Goal: Information Seeking & Learning: Learn about a topic

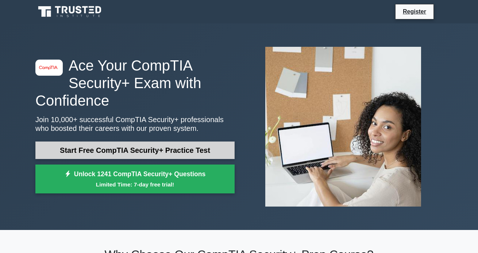
click at [106, 151] on link "Start Free CompTIA Security+ Practice Test" at bounding box center [134, 150] width 199 height 18
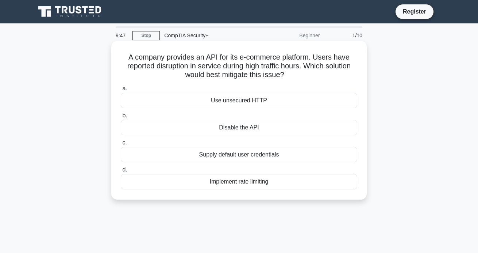
click at [195, 178] on div "Implement rate limiting" at bounding box center [239, 181] width 236 height 15
click at [121, 172] on input "d. Implement rate limiting" at bounding box center [121, 169] width 0 height 5
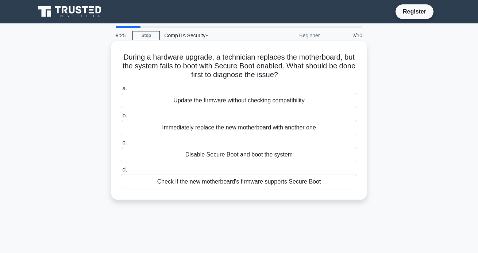
click at [218, 184] on div "Check if the new motherboard's firmware supports Secure Boot" at bounding box center [239, 181] width 236 height 15
click at [121, 172] on input "d. Check if the new motherboard's firmware supports Secure Boot" at bounding box center [121, 169] width 0 height 5
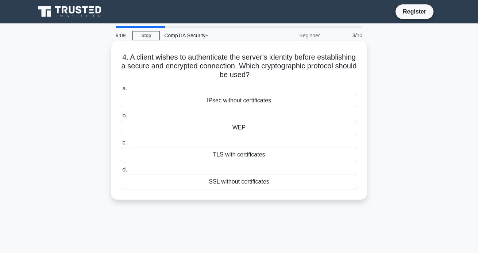
click at [205, 127] on div "WEP" at bounding box center [239, 127] width 236 height 15
click at [121, 118] on input "b. WEP" at bounding box center [121, 115] width 0 height 5
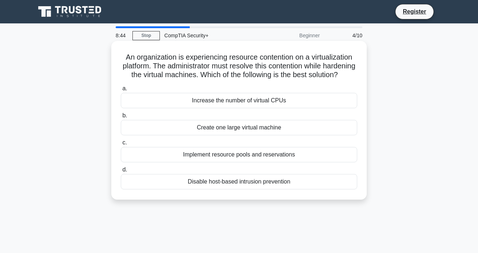
click at [213, 101] on div "Increase the number of virtual CPUs" at bounding box center [239, 100] width 236 height 15
click at [121, 91] on input "a. Increase the number of virtual CPUs" at bounding box center [121, 88] width 0 height 5
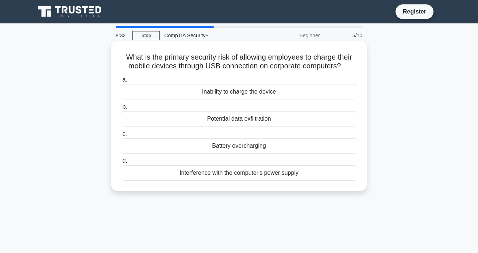
click at [214, 119] on div "Potential data exfiltration" at bounding box center [239, 118] width 236 height 15
click at [121, 109] on input "b. Potential data exfiltration" at bounding box center [121, 106] width 0 height 5
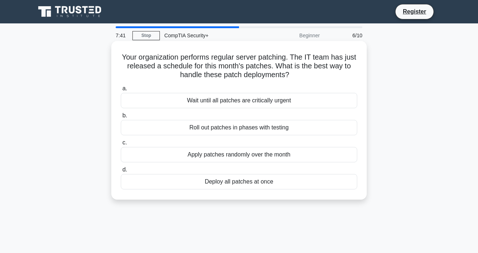
click at [245, 129] on div "Roll out patches in phases with testing" at bounding box center [239, 127] width 236 height 15
click at [121, 118] on input "b. Roll out patches in phases with testing" at bounding box center [121, 115] width 0 height 5
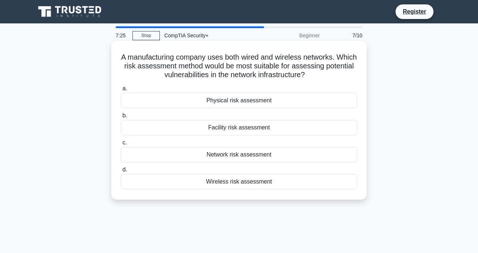
click at [197, 177] on div "Wireless risk assessment" at bounding box center [239, 181] width 236 height 15
click at [121, 172] on input "d. Wireless risk assessment" at bounding box center [121, 169] width 0 height 5
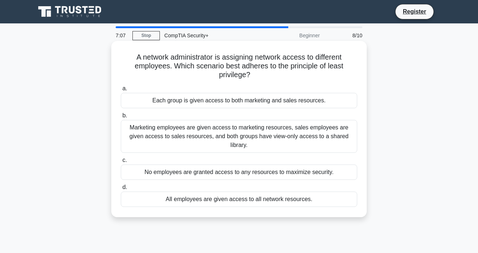
click at [194, 130] on div "Marketing employees are given access to marketing resources, sales employees ar…" at bounding box center [239, 136] width 236 height 33
click at [121, 118] on input "b. Marketing employees are given access to marketing resources, sales employees…" at bounding box center [121, 115] width 0 height 5
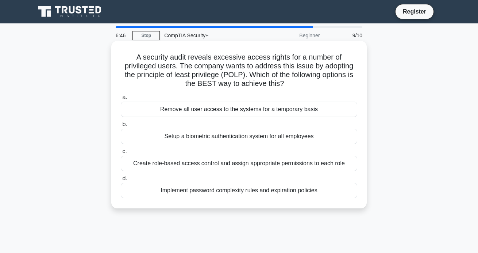
click at [205, 160] on div "Create role-based access control and assign appropriate permissions to each role" at bounding box center [239, 162] width 236 height 15
click at [121, 154] on input "c. Create role-based access control and assign appropriate permissions to each …" at bounding box center [121, 151] width 0 height 5
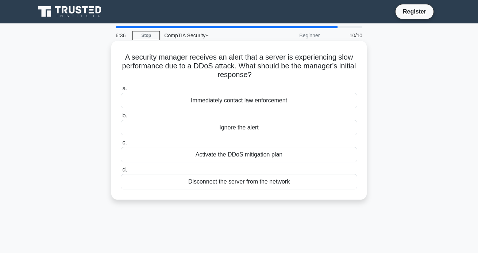
click at [205, 152] on div "Activate the DDoS mitigation plan" at bounding box center [239, 154] width 236 height 15
click at [121, 145] on input "c. Activate the DDoS mitigation plan" at bounding box center [121, 142] width 0 height 5
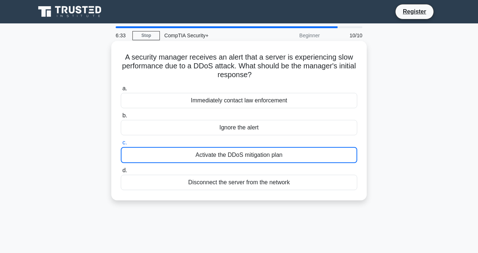
click at [233, 157] on div "Activate the DDoS mitigation plan" at bounding box center [239, 155] width 236 height 16
click at [121, 145] on input "c. Activate the DDoS mitigation plan" at bounding box center [121, 142] width 0 height 5
click at [233, 157] on div "Activate the DDoS mitigation plan" at bounding box center [239, 155] width 236 height 16
click at [121, 145] on input "c. Activate the DDoS mitigation plan" at bounding box center [121, 142] width 0 height 5
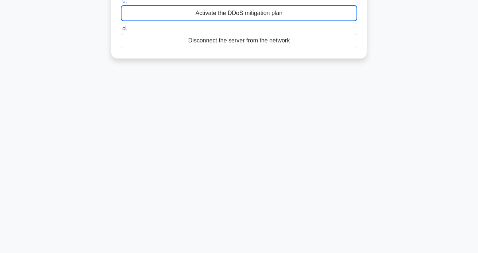
scroll to position [142, 0]
click at [178, 39] on div "Disconnect the server from the network" at bounding box center [239, 40] width 236 height 15
click at [121, 31] on input "d. Disconnect the server from the network" at bounding box center [121, 28] width 0 height 5
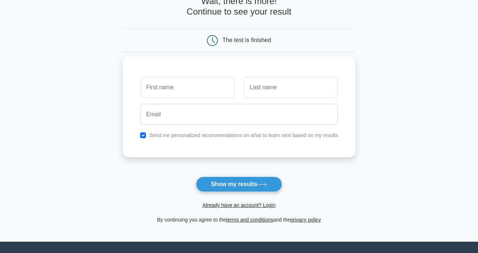
scroll to position [46, 0]
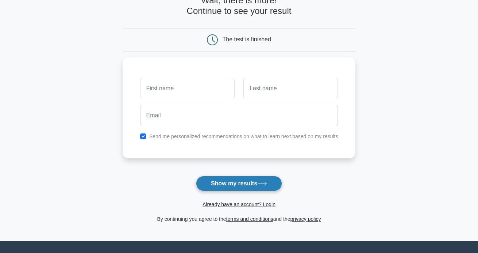
click at [216, 186] on button "Show my results" at bounding box center [239, 183] width 86 height 15
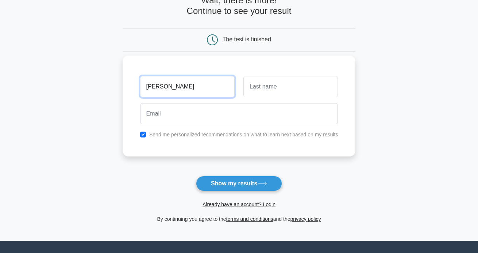
type input "[PERSON_NAME]"
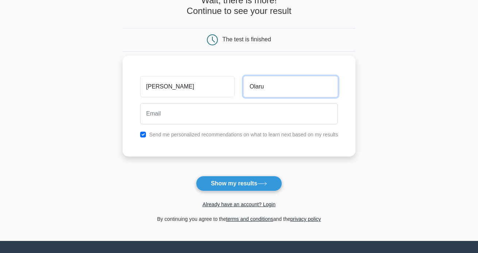
type input "Olaru"
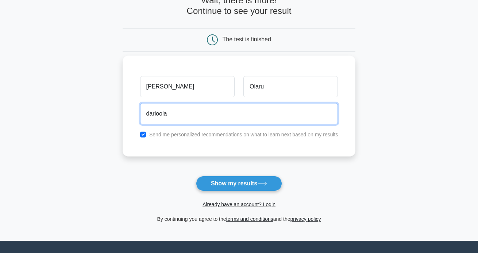
type input "darioolar"
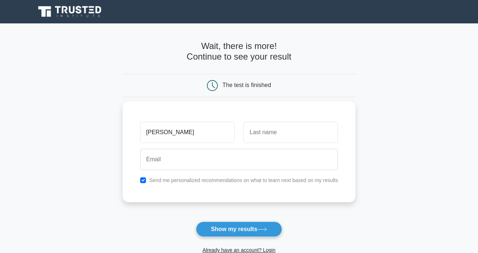
type input "[PERSON_NAME]"
type input "Olaru"
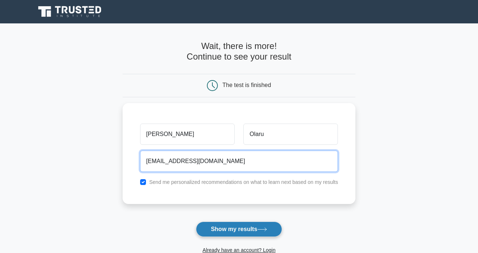
type input "darioolaru@gmail.com"
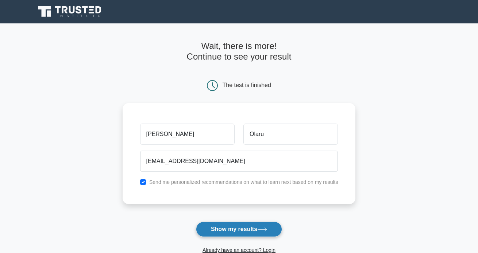
click at [221, 232] on button "Show my results" at bounding box center [239, 228] width 86 height 15
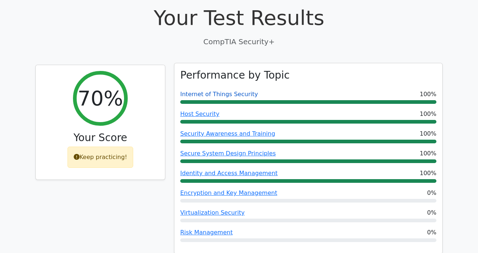
scroll to position [228, 0]
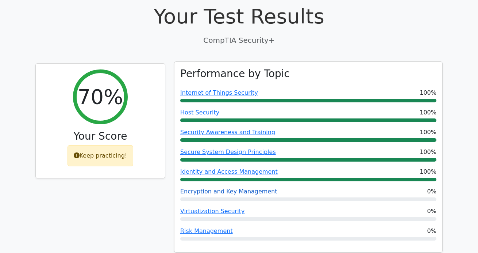
click at [206, 188] on link "Encryption and Key Management" at bounding box center [228, 191] width 97 height 7
click at [203, 207] on link "Virtualization Security" at bounding box center [212, 210] width 64 height 7
click at [196, 227] on link "Risk Management" at bounding box center [206, 230] width 53 height 7
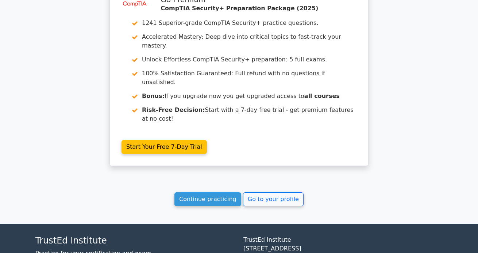
scroll to position [1148, 0]
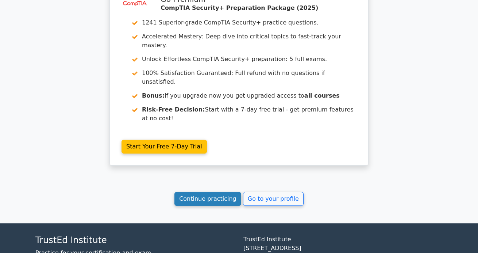
click at [201, 192] on link "Continue practicing" at bounding box center [207, 199] width 67 height 14
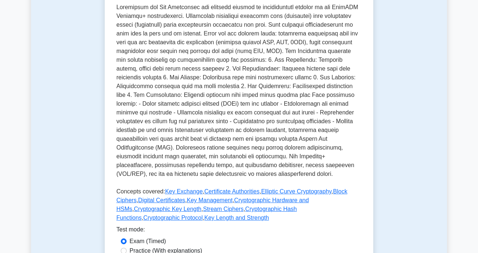
scroll to position [213, 0]
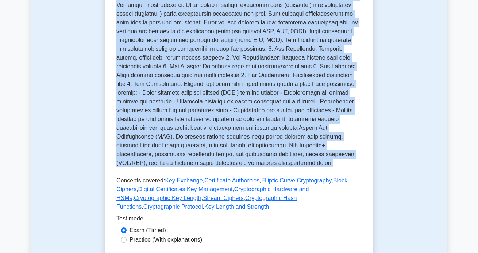
drag, startPoint x: 118, startPoint y: 89, endPoint x: 237, endPoint y: 160, distance: 138.3
click at [237, 160] on div "Encryption and Key Management Managing encryption keys securely Encryption and …" at bounding box center [238, 52] width 245 height 324
copy div "Managing encryption keys securely Encryption and Key Management focuses on the …"
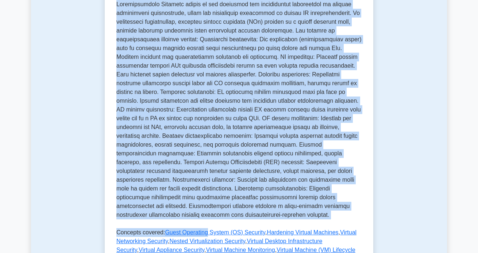
scroll to position [178, 0]
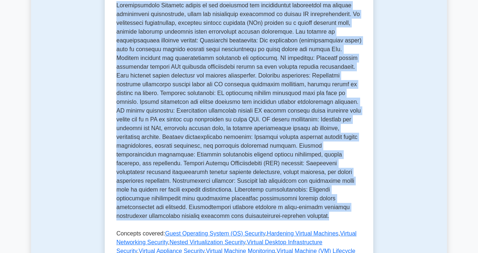
drag, startPoint x: 114, startPoint y: 89, endPoint x: 185, endPoint y: 217, distance: 146.4
click at [185, 217] on div "Virtualization Security Securing virtual environments Ensuring the protection o…" at bounding box center [238, 109] width 245 height 368
copy div "Securing virtual environments Ensuring the protection of virtualized infrastruc…"
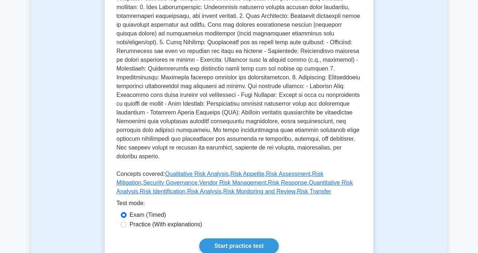
scroll to position [230, 0]
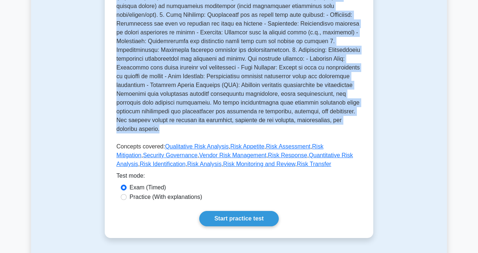
drag, startPoint x: 117, startPoint y: 55, endPoint x: 300, endPoint y: 123, distance: 195.0
click at [300, 123] on div "Risk Management Identification and mitigation of potential risks. Risk Manageme…" at bounding box center [238, 22] width 245 height 298
copy div "Risk Management involves the process of identifying, assessing, and prioritizin…"
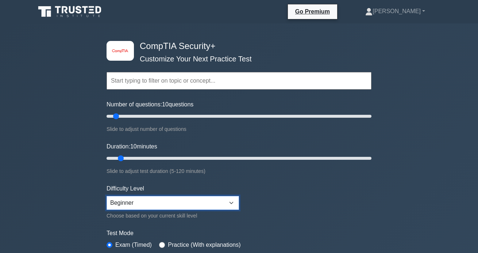
select select "intermediate"
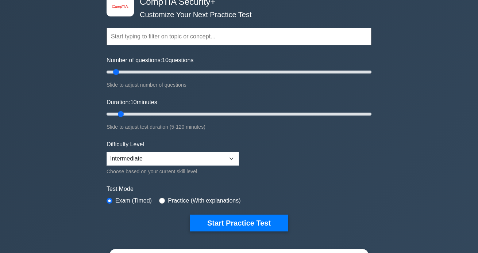
click at [160, 202] on div "Practice (With explanations)" at bounding box center [199, 200] width 81 height 9
click at [164, 201] on input "radio" at bounding box center [162, 200] width 6 height 6
radio input "true"
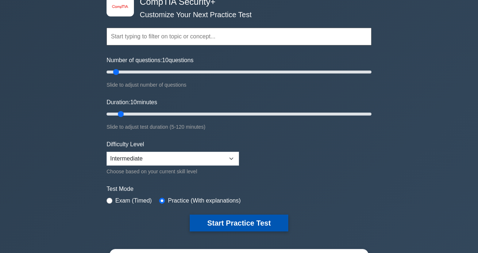
click at [220, 228] on button "Start Practice Test" at bounding box center [239, 222] width 99 height 17
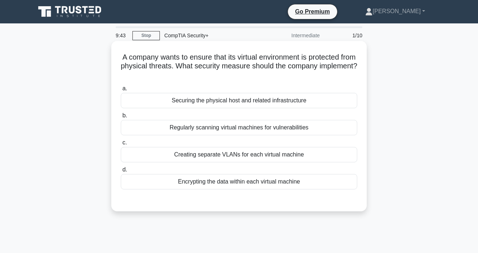
click at [212, 101] on div "Securing the physical host and related infrastructure" at bounding box center [239, 100] width 236 height 15
click at [121, 91] on input "a. Securing the physical host and related infrastructure" at bounding box center [121, 88] width 0 height 5
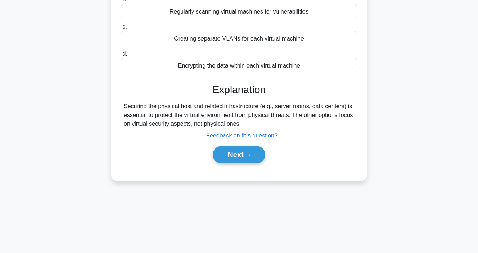
scroll to position [116, 0]
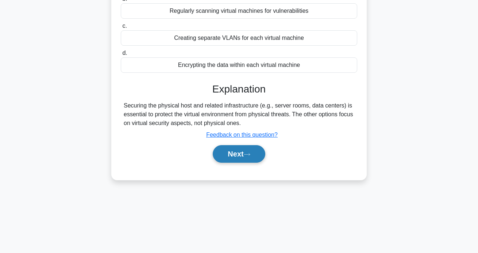
click at [226, 151] on button "Next" at bounding box center [239, 154] width 52 height 18
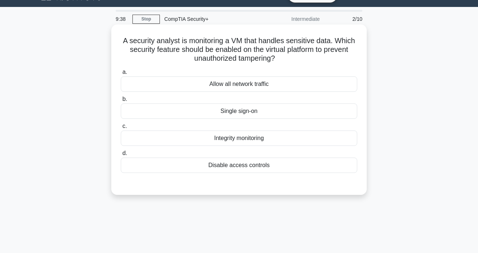
scroll to position [16, 0]
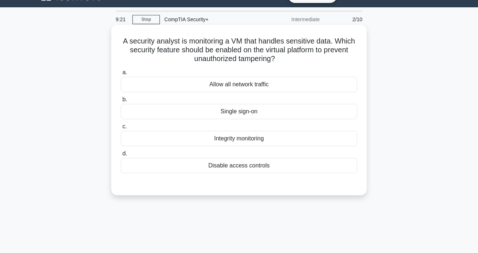
click at [240, 115] on div "Single sign-on" at bounding box center [239, 111] width 236 height 15
click at [121, 102] on input "b. Single sign-on" at bounding box center [121, 99] width 0 height 5
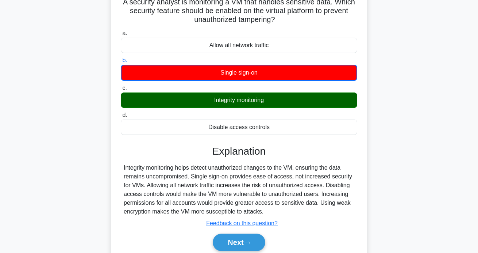
scroll to position [60, 0]
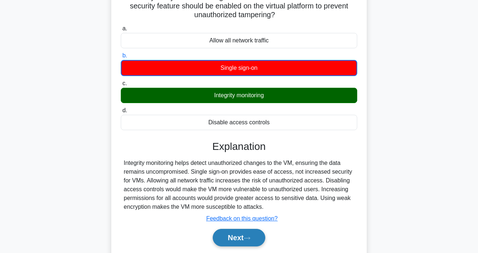
click at [243, 231] on button "Next" at bounding box center [239, 237] width 52 height 18
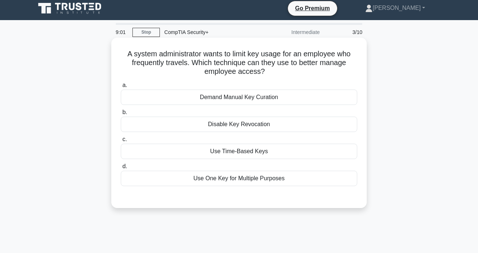
scroll to position [4, 0]
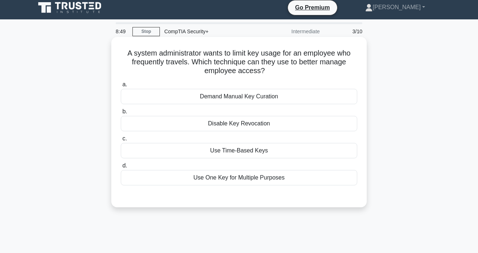
click at [218, 151] on div "Use Time-Based Keys" at bounding box center [239, 150] width 236 height 15
click at [121, 141] on input "c. Use Time-Based Keys" at bounding box center [121, 138] width 0 height 5
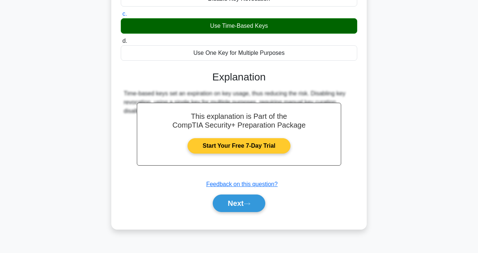
scroll to position [129, 0]
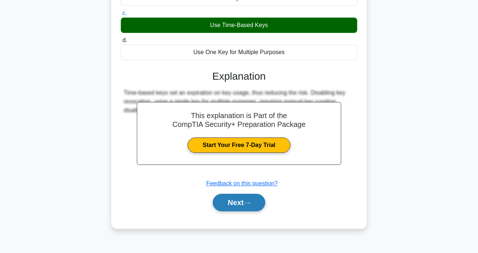
click at [232, 207] on button "Next" at bounding box center [239, 202] width 52 height 18
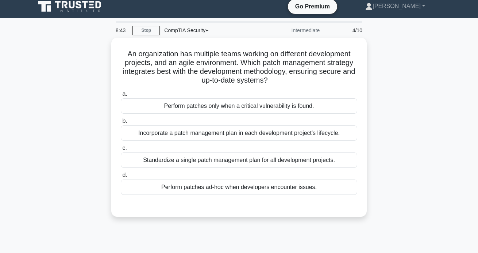
scroll to position [1, 0]
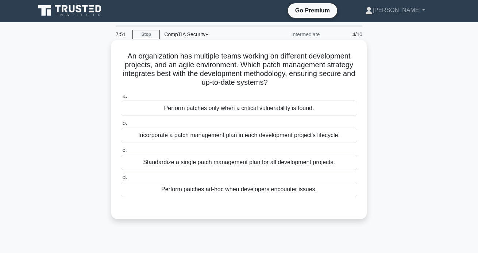
click at [224, 138] on div "Incorporate a patch management plan in each development project's lifecycle." at bounding box center [239, 134] width 236 height 15
click at [121, 126] on input "b. Incorporate a patch management plan in each development project's lifecycle." at bounding box center [121, 123] width 0 height 5
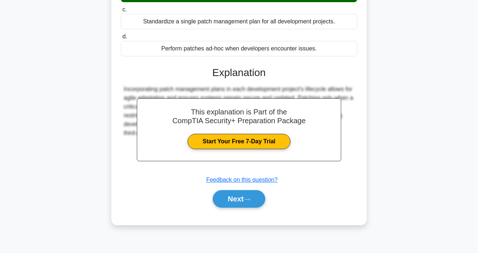
scroll to position [142, 0]
click at [237, 196] on button "Next" at bounding box center [239, 199] width 52 height 18
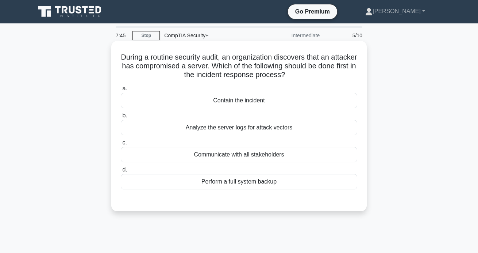
scroll to position [0, 0]
click at [223, 130] on div "Analyze the server logs for attack vectors" at bounding box center [239, 127] width 236 height 15
click at [121, 118] on input "b. Analyze the server logs for attack vectors" at bounding box center [121, 115] width 0 height 5
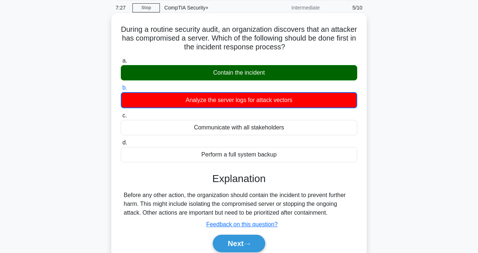
scroll to position [30, 0]
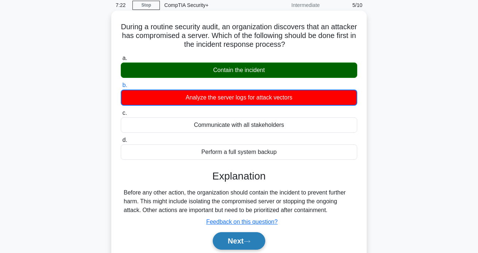
click at [233, 240] on button "Next" at bounding box center [239, 241] width 52 height 18
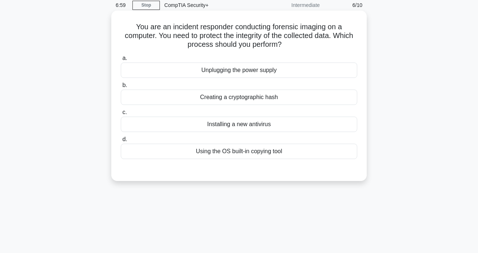
click at [226, 100] on div "Creating a cryptographic hash" at bounding box center [239, 96] width 236 height 15
click at [121, 88] on input "b. Creating a cryptographic hash" at bounding box center [121, 85] width 0 height 5
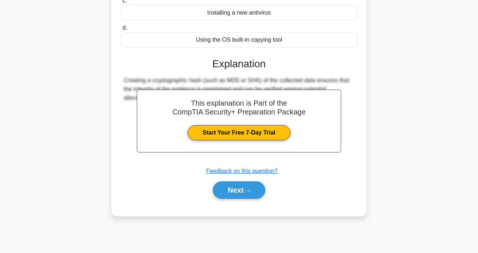
scroll to position [142, 0]
click at [230, 193] on button "Next" at bounding box center [239, 190] width 52 height 18
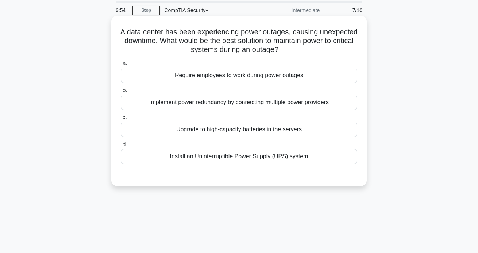
scroll to position [23, 0]
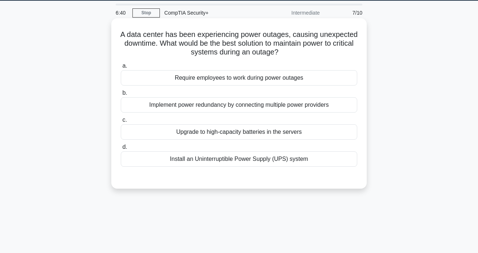
click at [215, 154] on div "Install an Uninterruptible Power Supply (UPS) system" at bounding box center [239, 158] width 236 height 15
click at [121, 149] on input "d. Install an Uninterruptible Power Supply (UPS) system" at bounding box center [121, 147] width 0 height 5
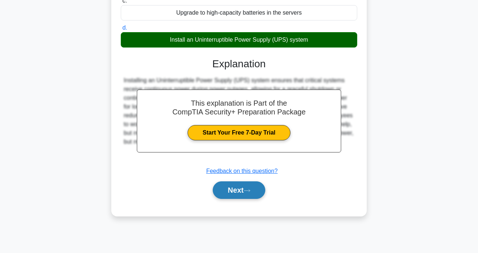
scroll to position [142, 0]
click at [241, 189] on button "Next" at bounding box center [239, 190] width 52 height 18
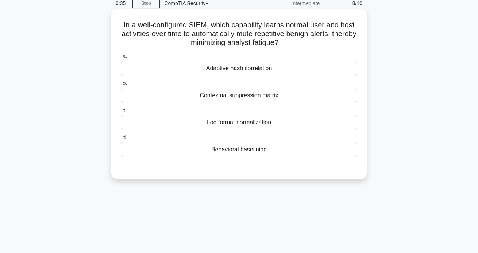
scroll to position [12, 0]
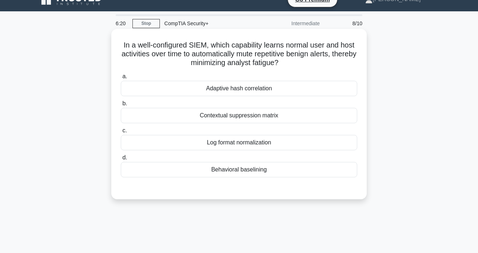
click at [224, 170] on div "Behavioral baselining" at bounding box center [239, 169] width 236 height 15
click at [121, 160] on input "d. Behavioral baselining" at bounding box center [121, 157] width 0 height 5
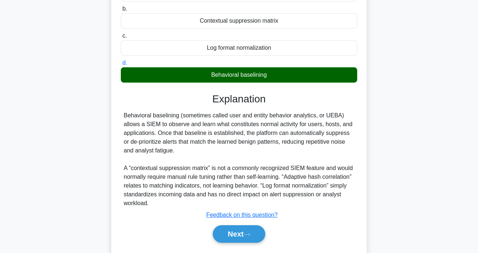
scroll to position [120, 0]
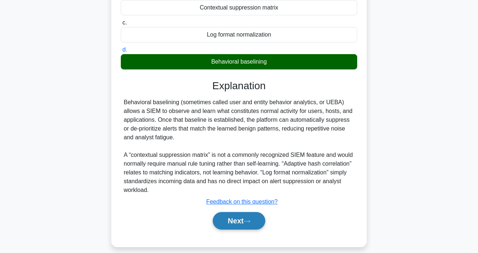
click at [225, 221] on button "Next" at bounding box center [239, 221] width 52 height 18
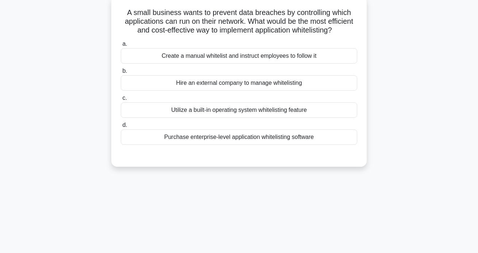
scroll to position [39, 0]
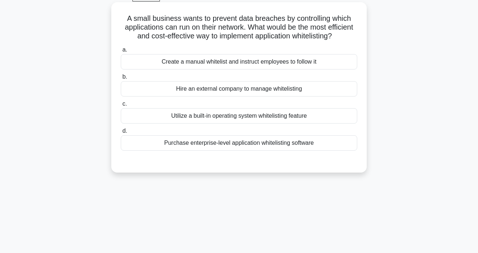
click at [205, 143] on div "Purchase enterprise-level application whitelisting software" at bounding box center [239, 142] width 236 height 15
click at [121, 133] on input "d. Purchase enterprise-level application whitelisting software" at bounding box center [121, 130] width 0 height 5
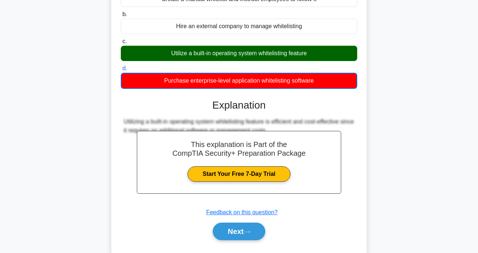
scroll to position [105, 0]
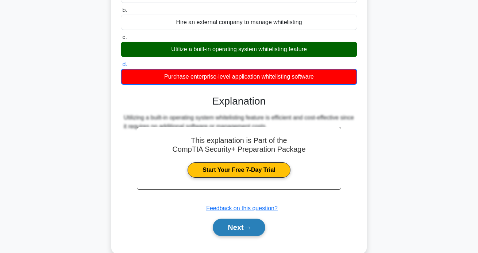
click at [224, 223] on button "Next" at bounding box center [239, 227] width 52 height 18
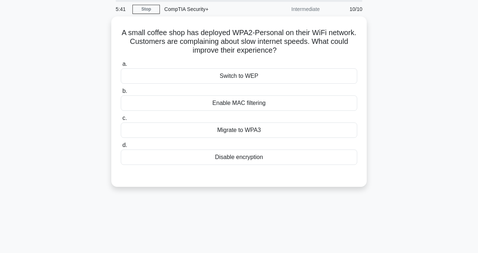
scroll to position [16, 0]
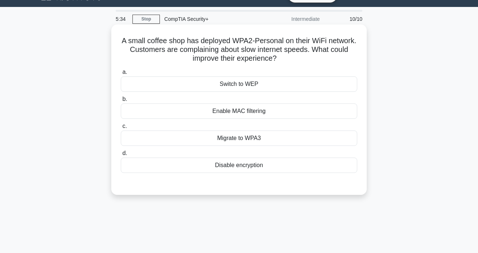
click at [200, 138] on div "Migrate to WPA3" at bounding box center [239, 137] width 236 height 15
click at [121, 128] on input "c. Migrate to WPA3" at bounding box center [121, 126] width 0 height 5
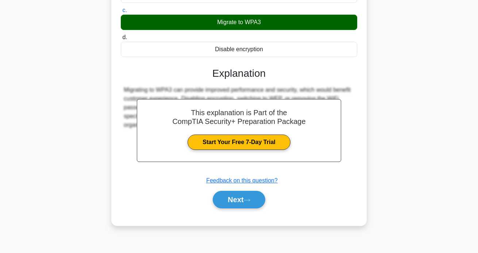
scroll to position [136, 0]
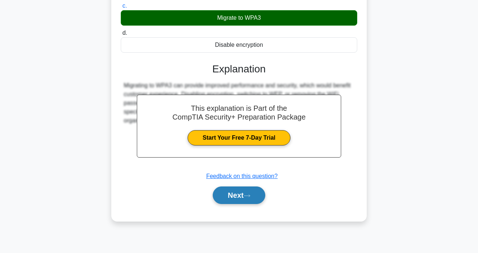
click at [222, 200] on button "Next" at bounding box center [239, 195] width 52 height 18
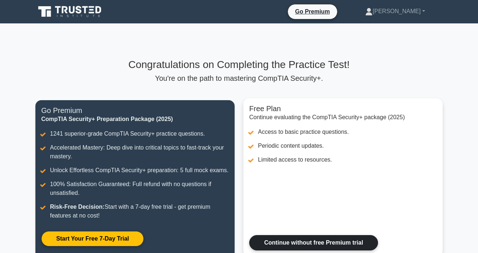
click at [285, 237] on link "Continue without free Premium trial" at bounding box center [313, 242] width 129 height 15
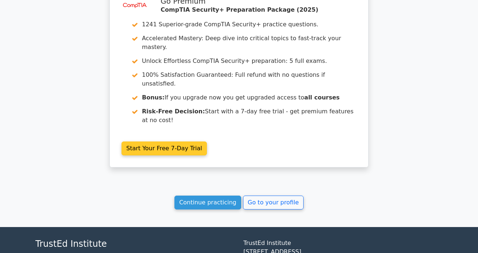
scroll to position [1145, 0]
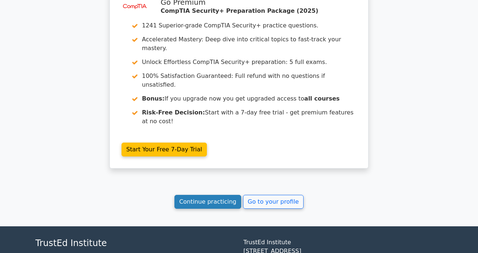
click at [220, 195] on link "Continue practicing" at bounding box center [207, 202] width 67 height 14
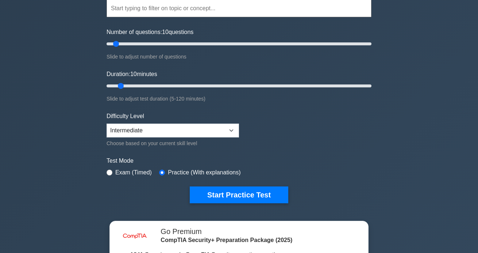
scroll to position [74, 0]
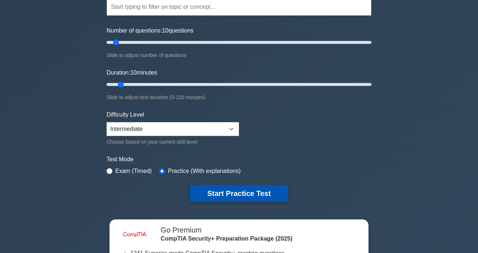
click at [200, 191] on button "Start Practice Test" at bounding box center [239, 193] width 99 height 17
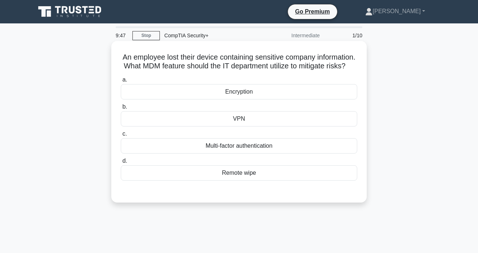
click at [213, 176] on div "Remote wipe" at bounding box center [239, 172] width 236 height 15
click at [121, 163] on input "d. Remote wipe" at bounding box center [121, 160] width 0 height 5
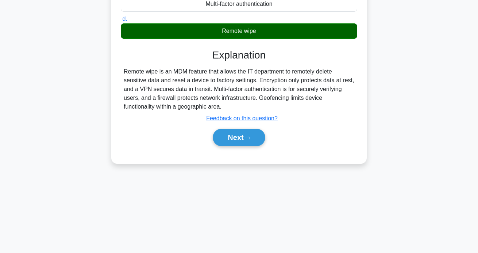
scroll to position [142, 0]
click at [228, 147] on div "Next" at bounding box center [239, 137] width 236 height 23
click at [228, 145] on button "Next" at bounding box center [239, 137] width 52 height 18
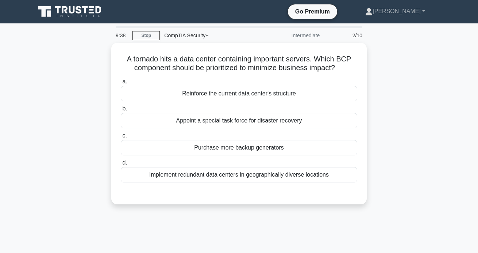
scroll to position [3, 0]
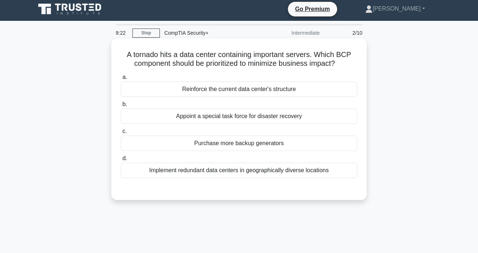
click at [193, 83] on div "Reinforce the current data center's structure" at bounding box center [239, 88] width 236 height 15
click at [121, 80] on input "a. Reinforce the current data center's structure" at bounding box center [121, 77] width 0 height 5
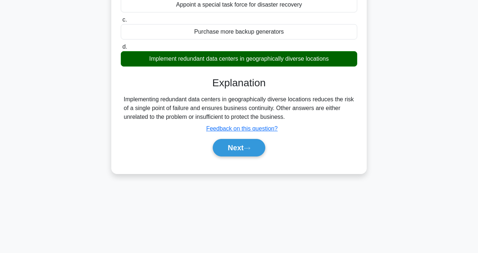
scroll to position [116, 0]
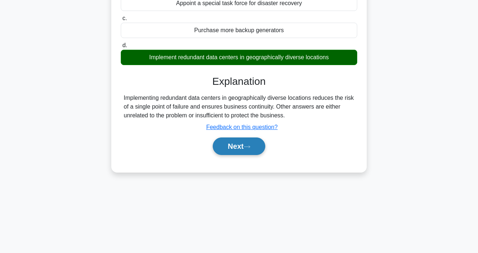
click at [220, 149] on button "Next" at bounding box center [239, 146] width 52 height 18
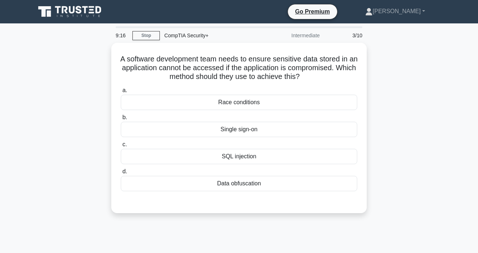
scroll to position [0, 0]
